Goal: Information Seeking & Learning: Learn about a topic

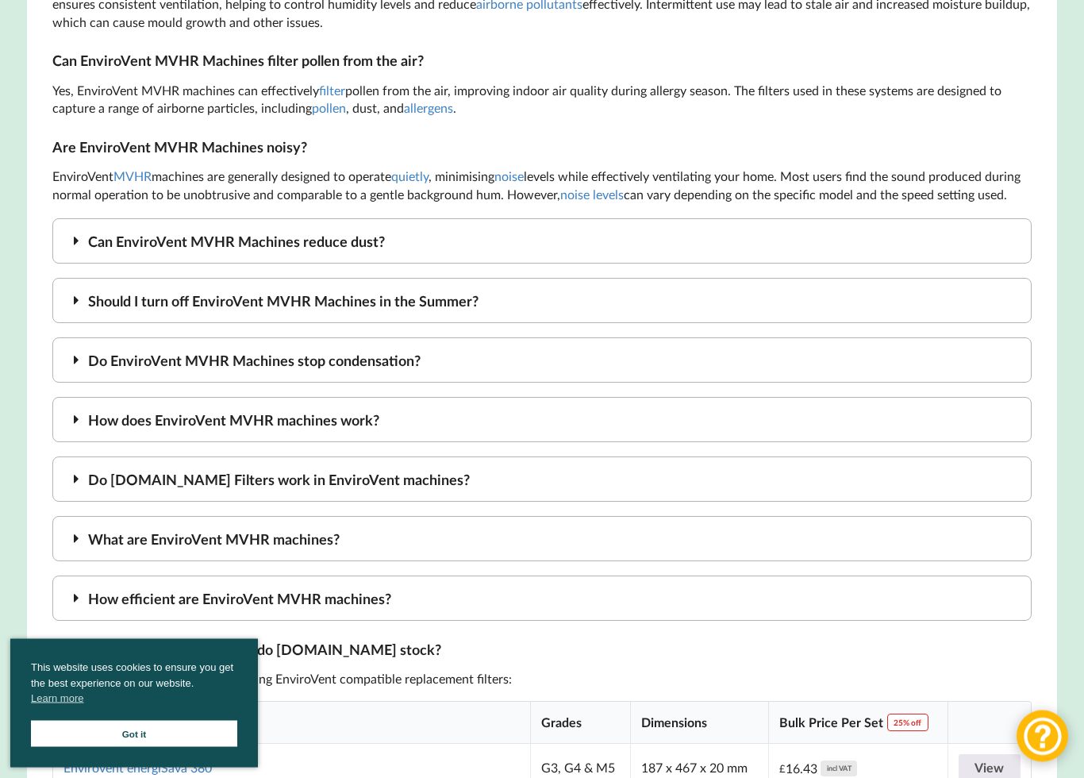
scroll to position [3124, 0]
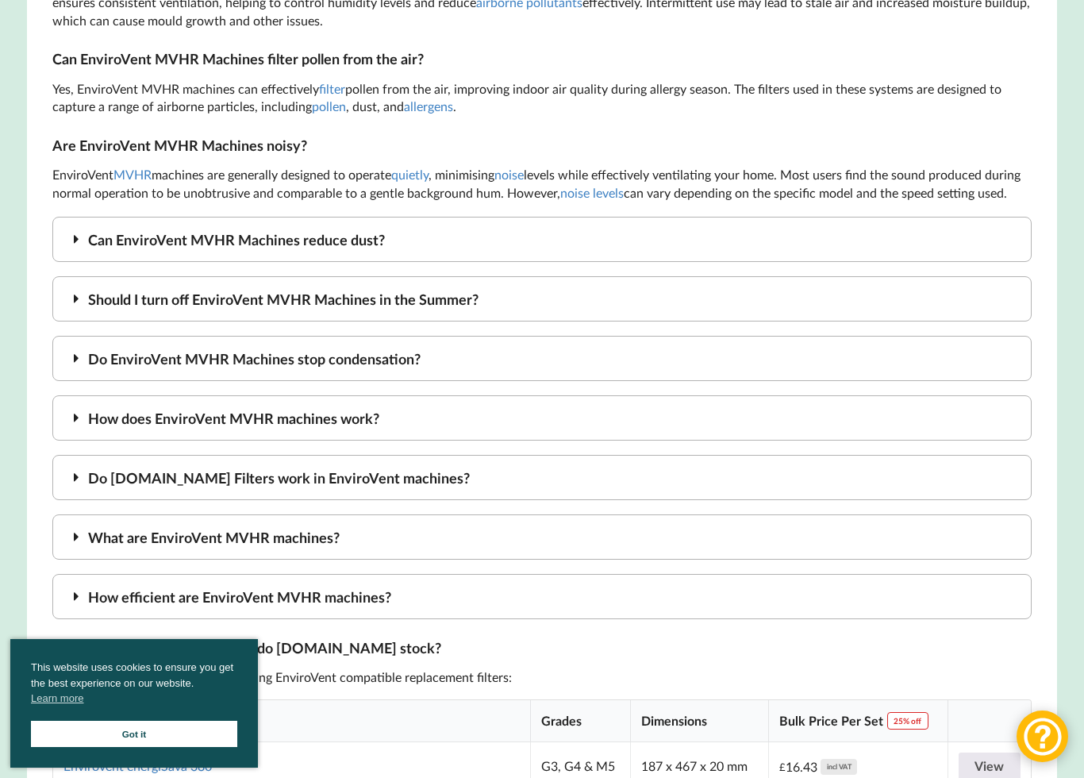
click at [402, 336] on div "Do EnviroVent MVHR Machines stop condensation?" at bounding box center [541, 358] width 979 height 45
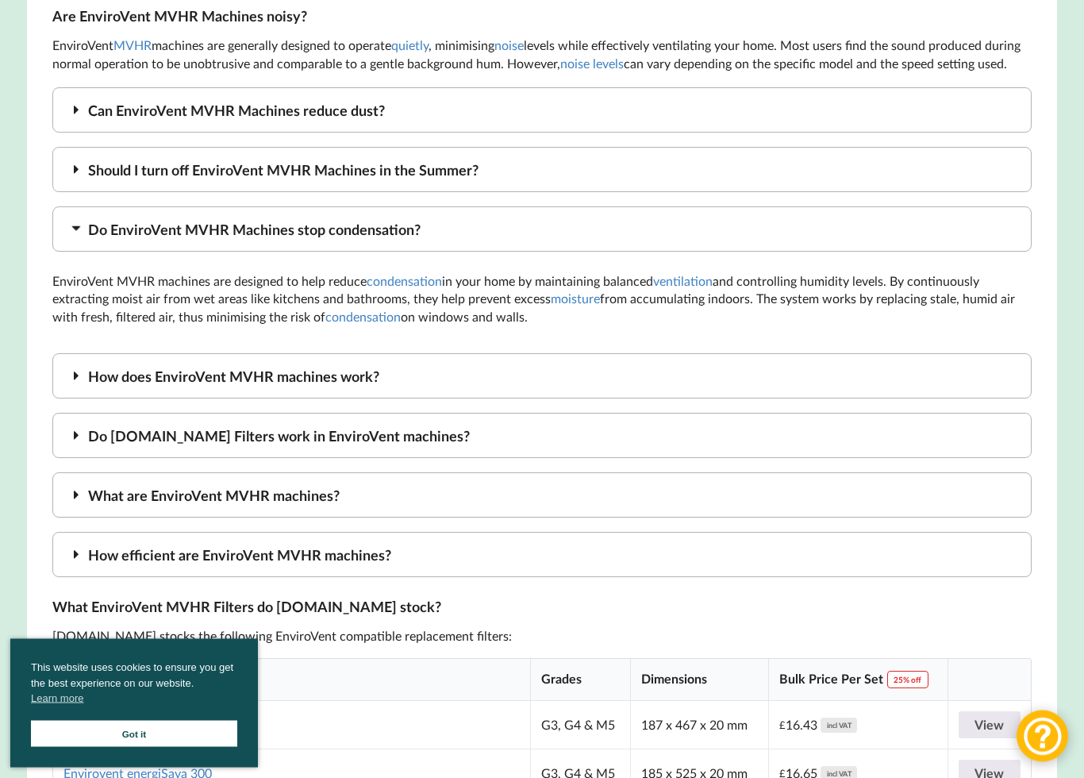
scroll to position [3254, 0]
click at [416, 413] on div "Do MVHR.shop Filters work in EnviroVent machines?" at bounding box center [541, 435] width 979 height 45
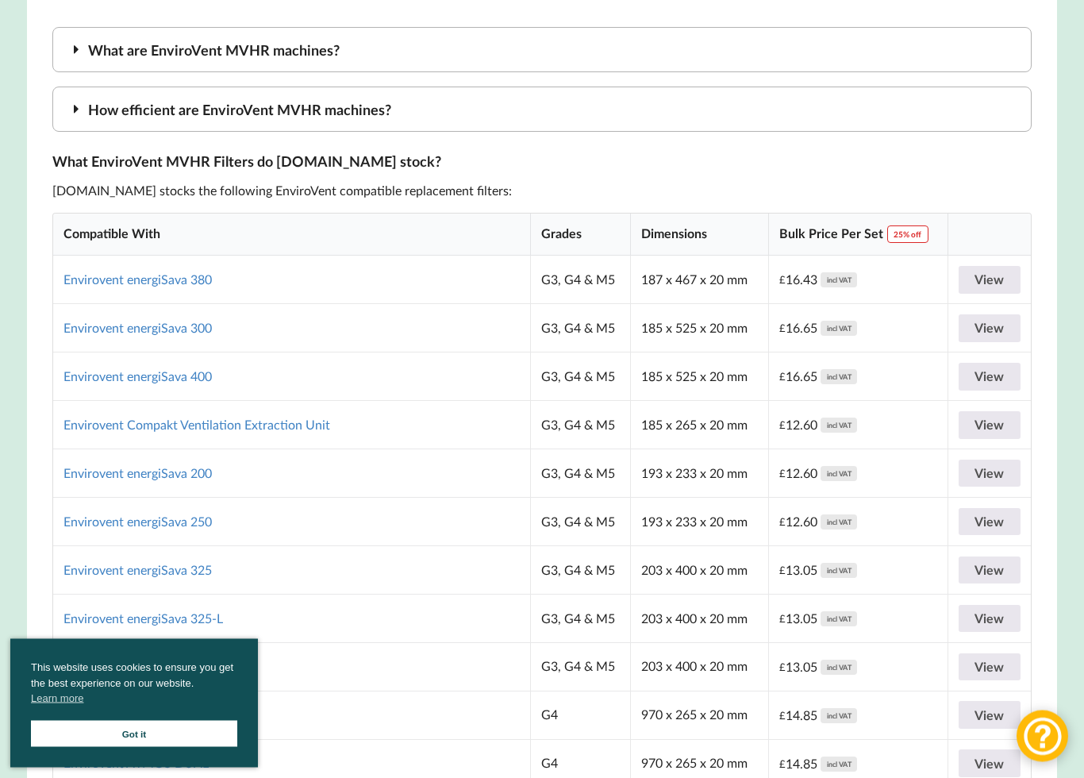
scroll to position [3681, 0]
click at [985, 508] on link "View" at bounding box center [990, 522] width 63 height 28
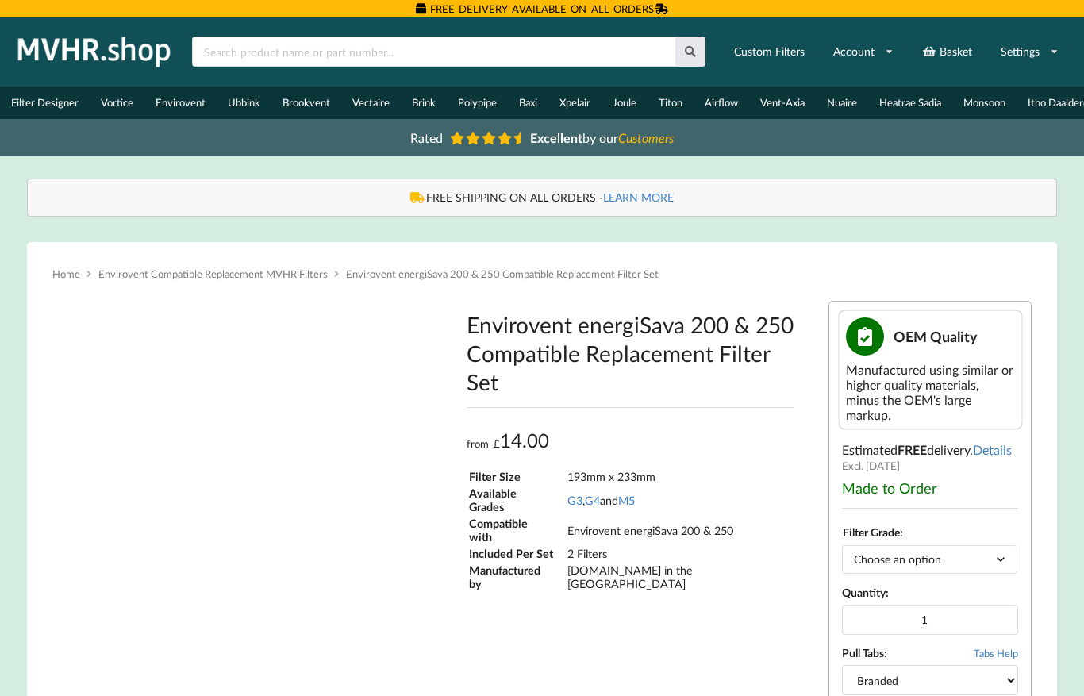
type input "**********"
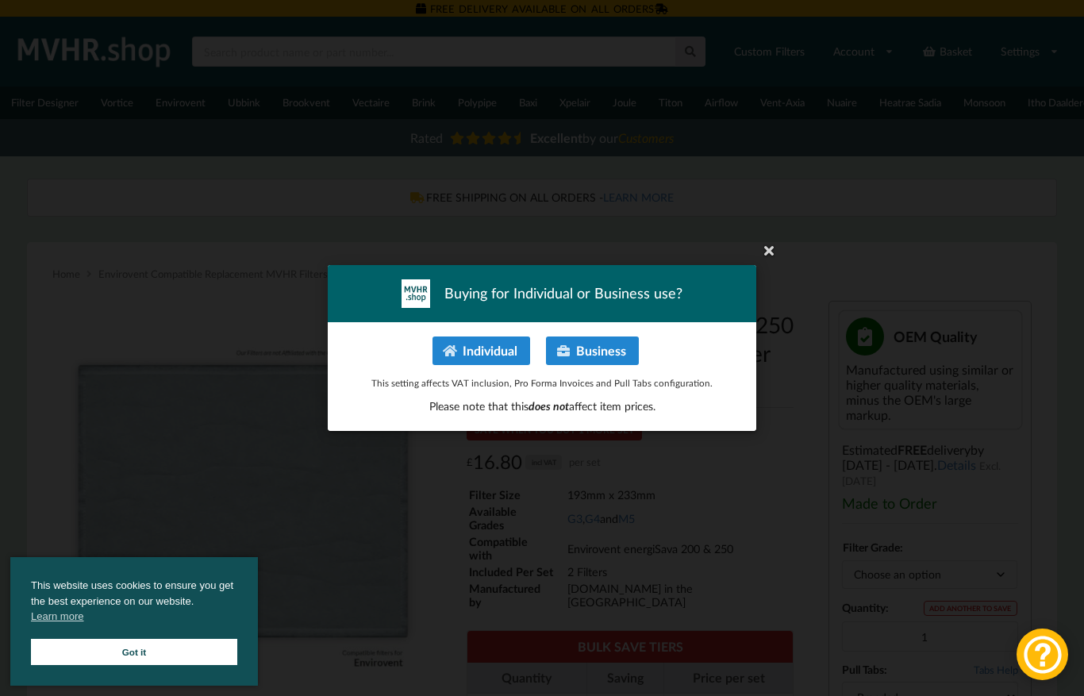
click at [495, 352] on button "Individual" at bounding box center [482, 350] width 98 height 29
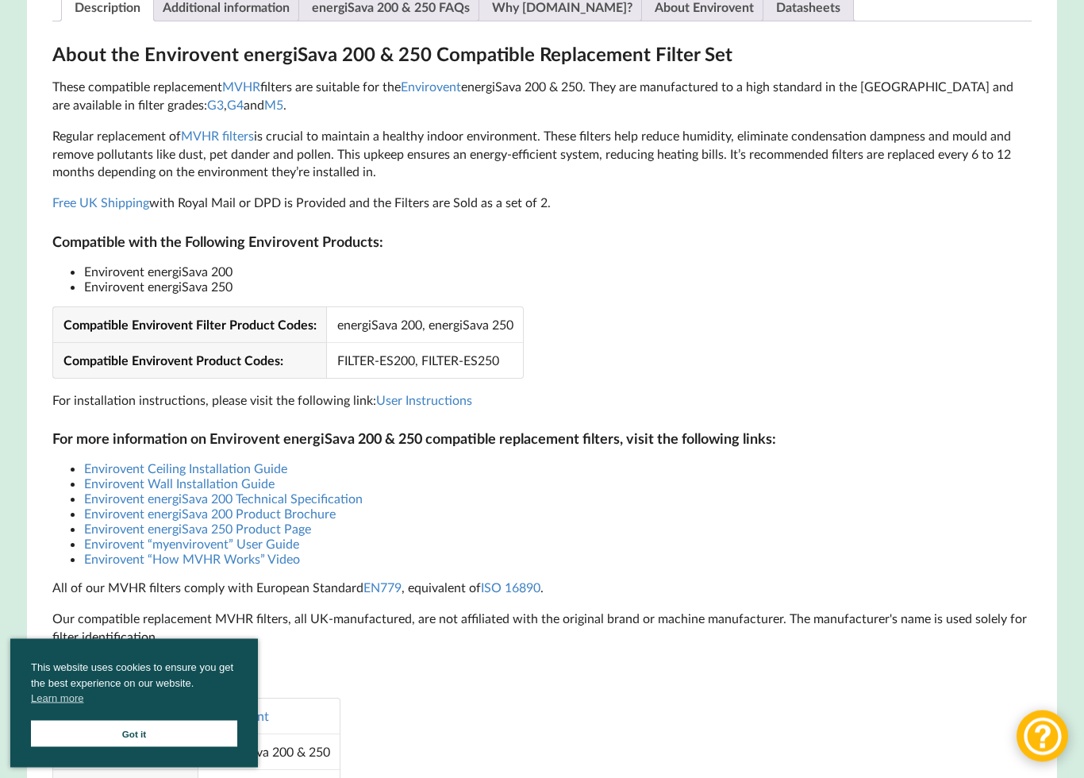
scroll to position [942, 0]
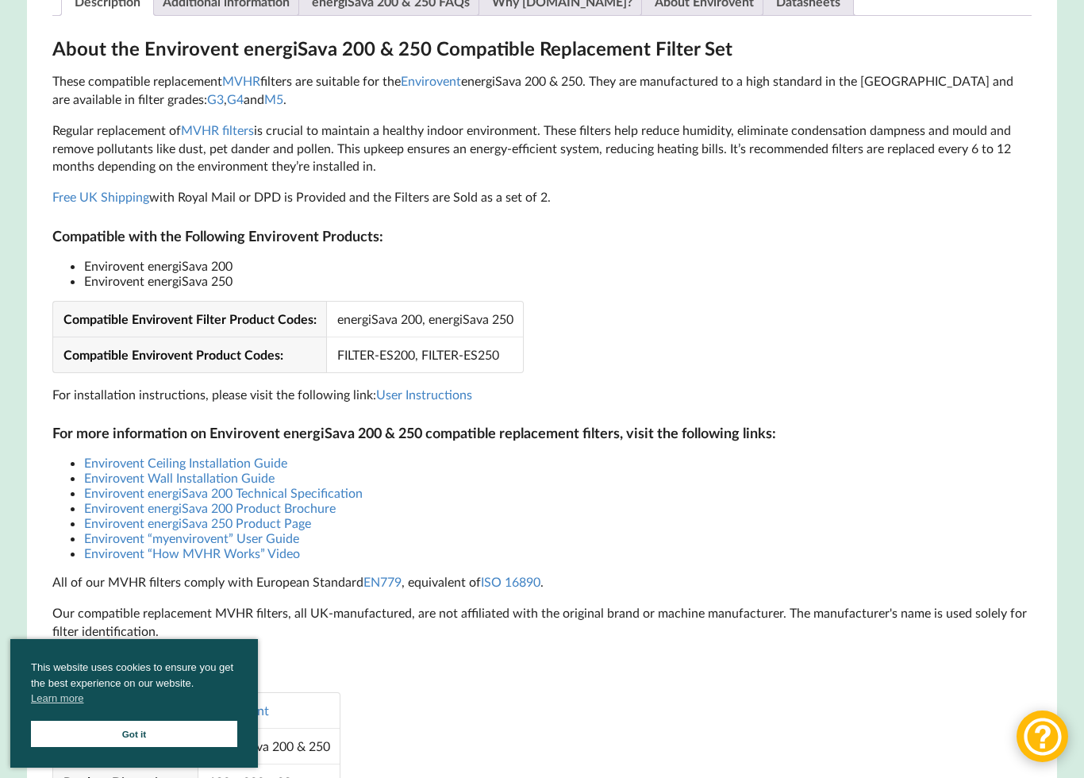
click at [309, 528] on link "Envirovent energiSava 250 Product Page" at bounding box center [197, 522] width 227 height 15
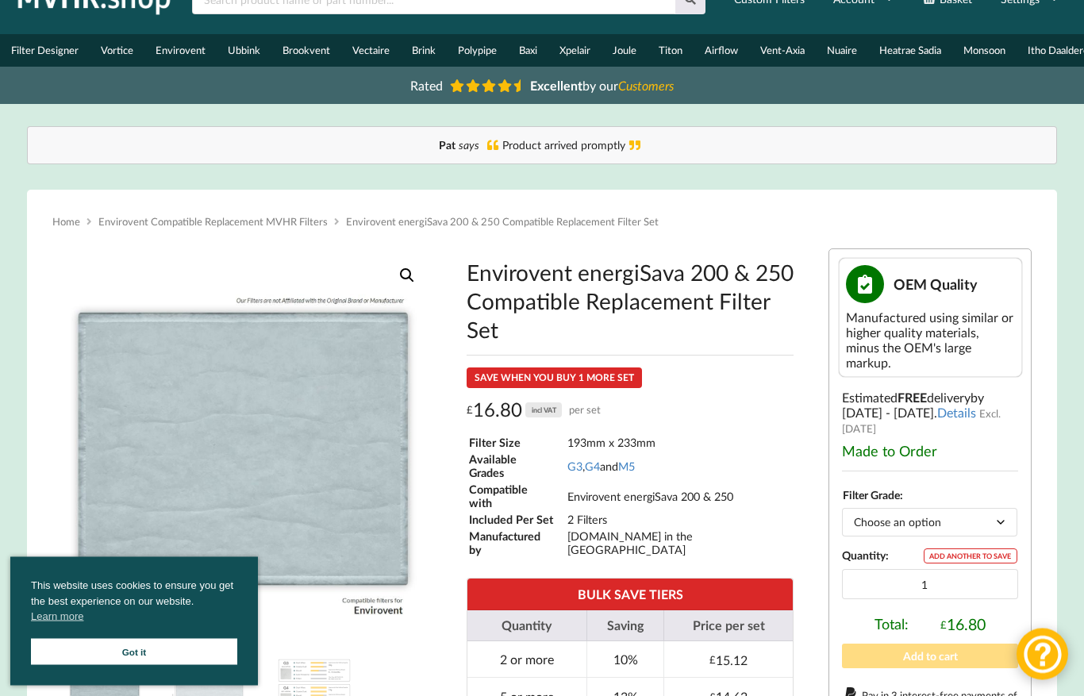
scroll to position [0, 0]
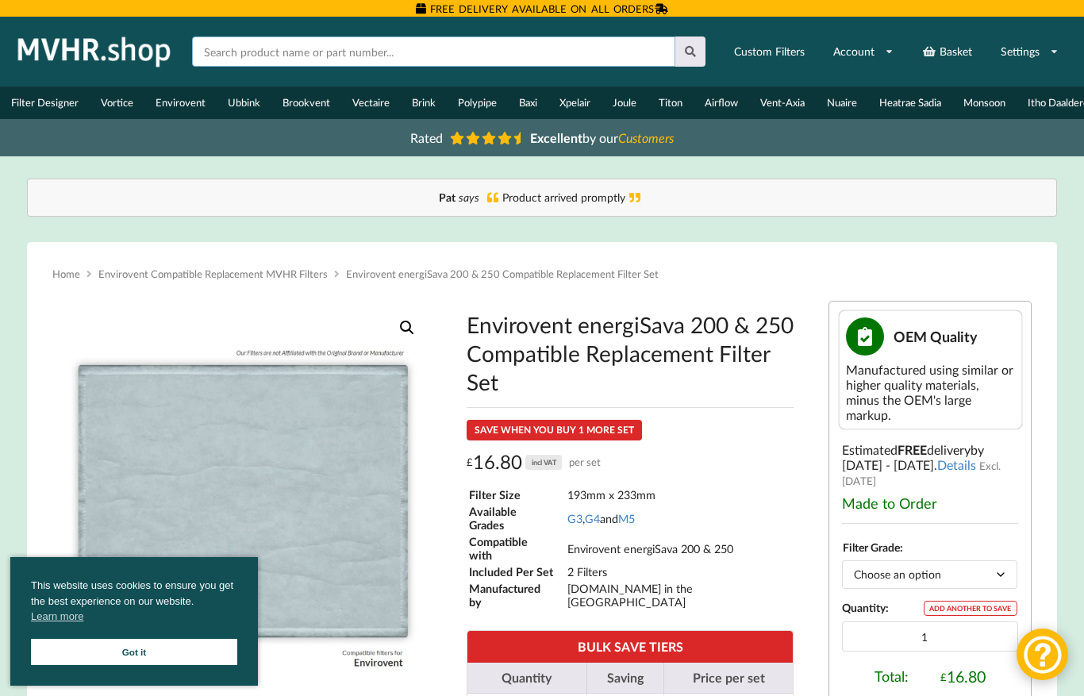
click at [242, 59] on input "text" at bounding box center [433, 52] width 483 height 30
type input "Carbon filters for bathroom extract"
click at [690, 52] on button at bounding box center [690, 52] width 31 height 30
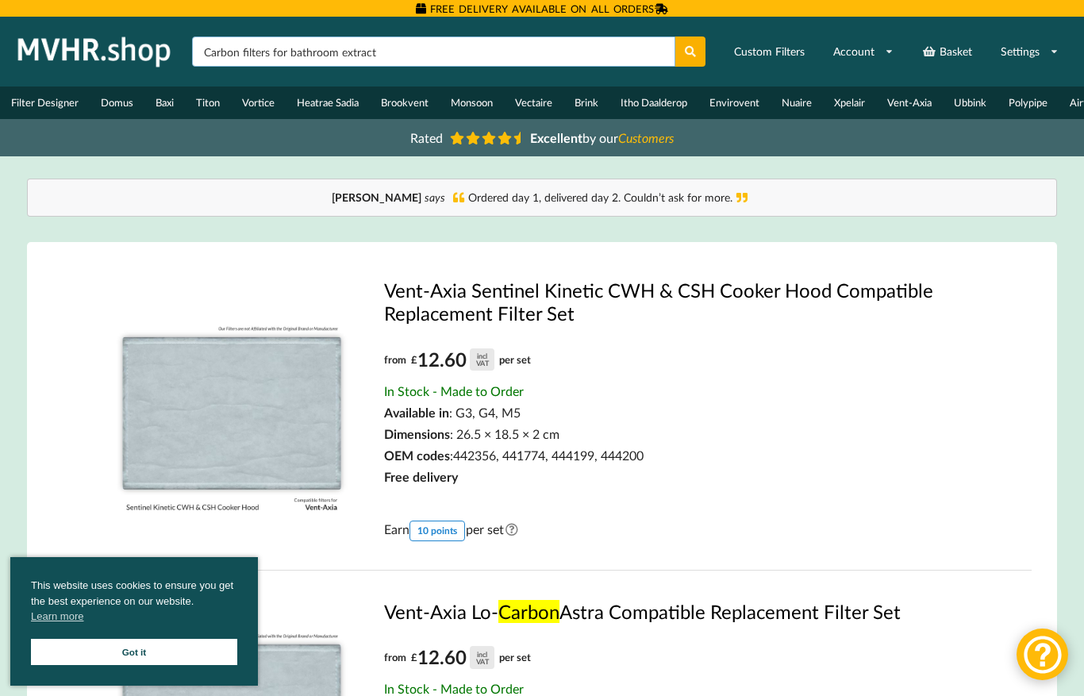
click at [211, 60] on input "Carbon filters for bathroom extract" at bounding box center [433, 52] width 483 height 30
click at [209, 51] on input "Carbon filters for bathroom extract" at bounding box center [433, 52] width 483 height 30
type input "Conical Carbon filters for bathroom extract"
click at [690, 52] on button at bounding box center [690, 52] width 31 height 30
